Goal: Transaction & Acquisition: Obtain resource

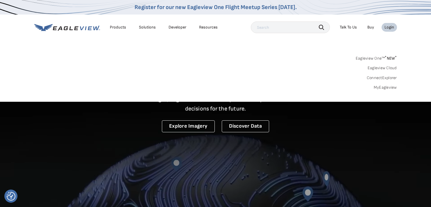
click at [388, 87] on link "MyEagleview" at bounding box center [384, 87] width 23 height 5
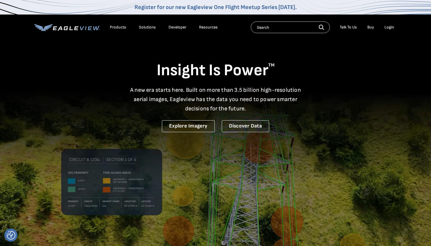
click at [184, 40] on div "Insight Is Power TM A new era starts here. Built on more than 3.5 billion high-…" at bounding box center [215, 85] width 362 height 93
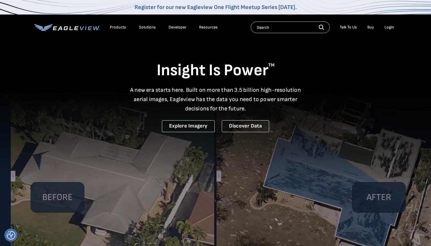
click at [141, 27] on div "Solutions" at bounding box center [147, 27] width 17 height 5
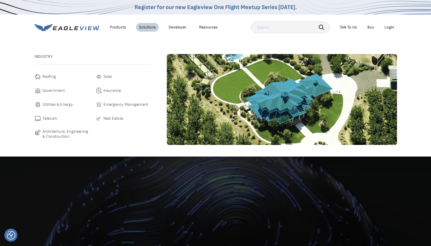
click at [46, 78] on span "Roofing" at bounding box center [49, 76] width 14 height 7
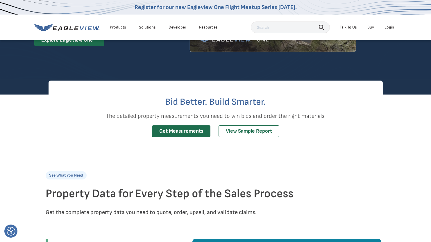
scroll to position [71, 0]
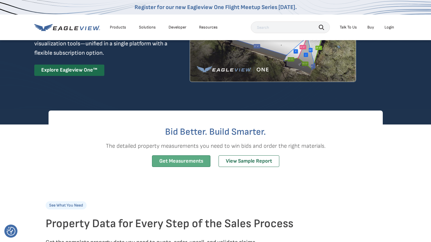
click at [186, 159] on link "Get Measurements" at bounding box center [181, 161] width 58 height 12
